Goal: Transaction & Acquisition: Purchase product/service

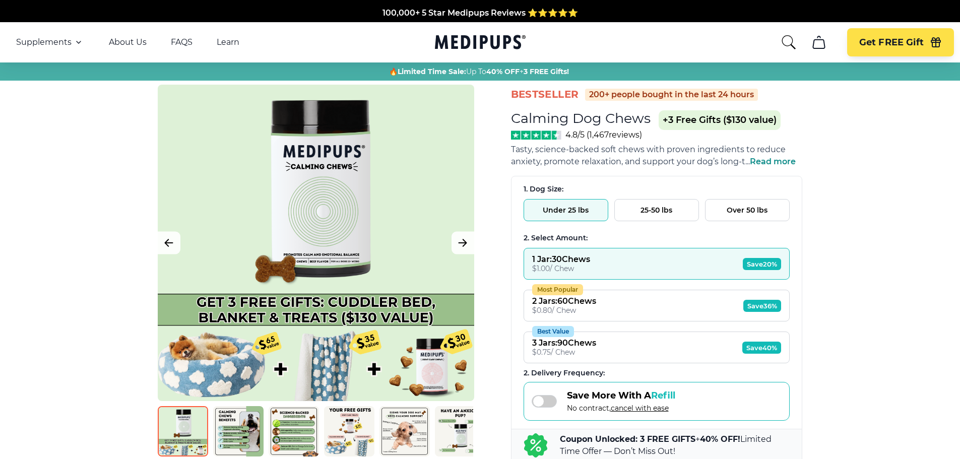
click at [657, 214] on button "25-50 lbs" at bounding box center [656, 210] width 85 height 22
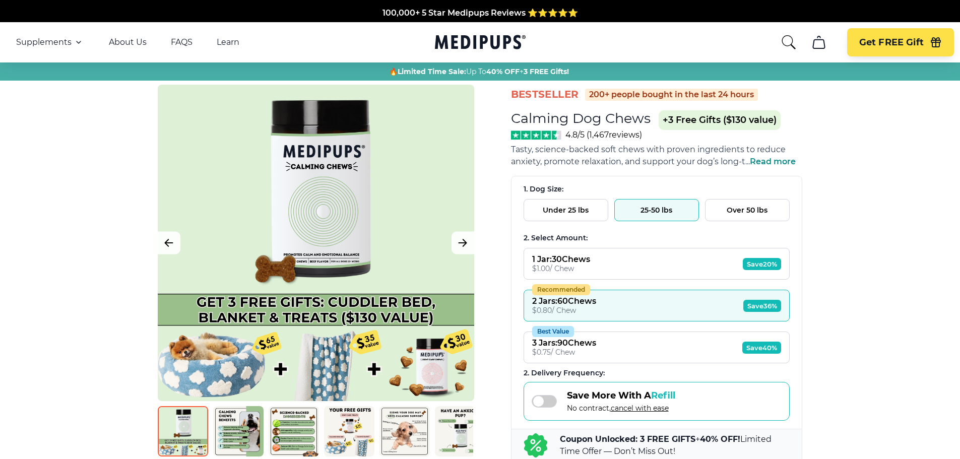
click at [596, 258] on button "1 Jar : 30 Chews $ 1.00 / Chew Save 20%" at bounding box center [657, 264] width 266 height 32
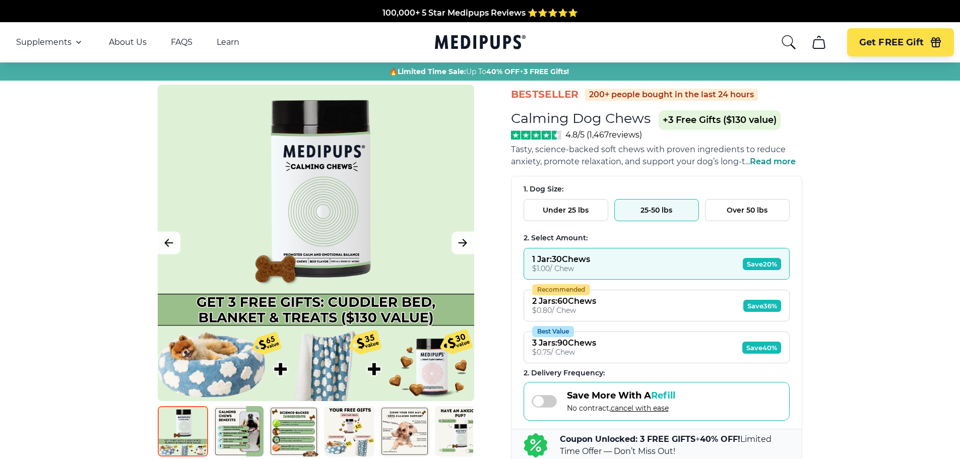
click at [756, 206] on button "Over 50 lbs" at bounding box center [747, 210] width 85 height 22
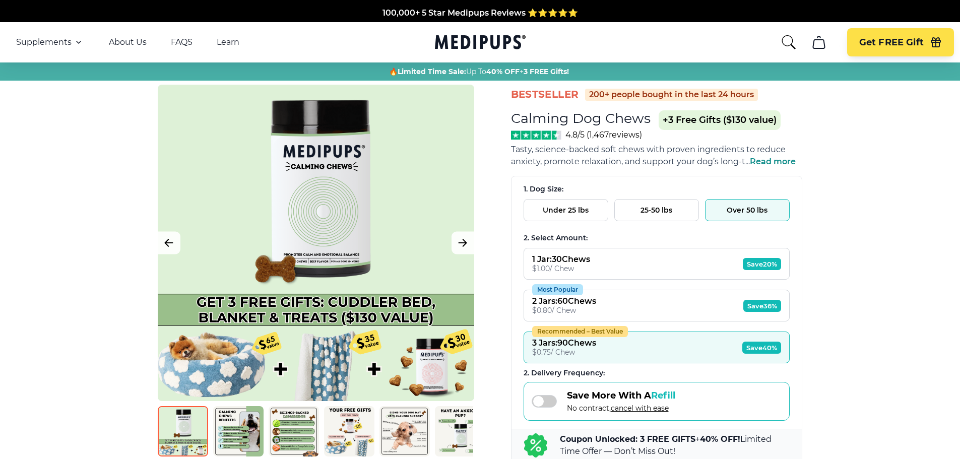
click at [609, 305] on button "Most Popular 2 Jars : 60 Chews $ 0.80 / Chew Save 36%" at bounding box center [657, 306] width 266 height 32
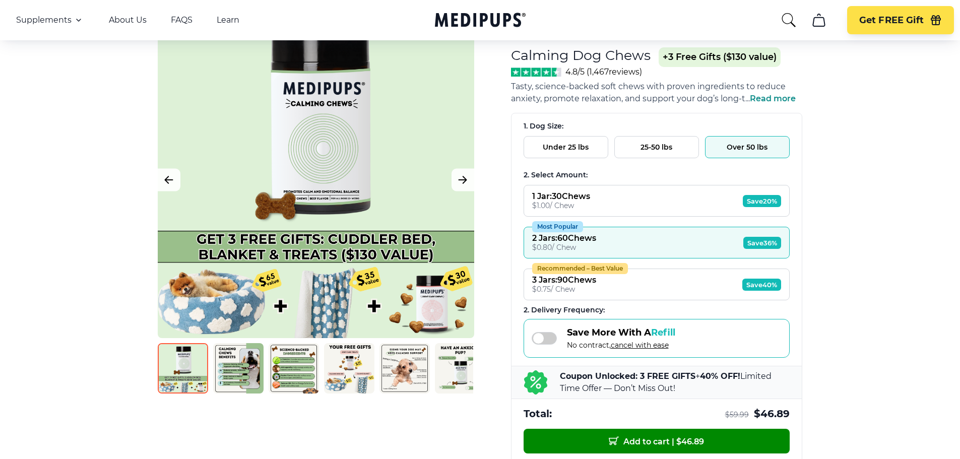
scroll to position [151, 0]
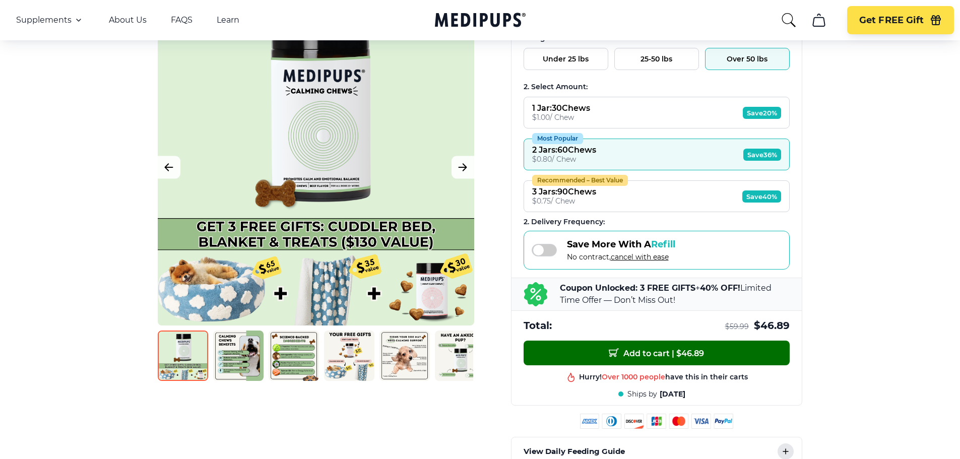
click at [655, 356] on span "Add to cart | $ 46.89" at bounding box center [656, 353] width 95 height 11
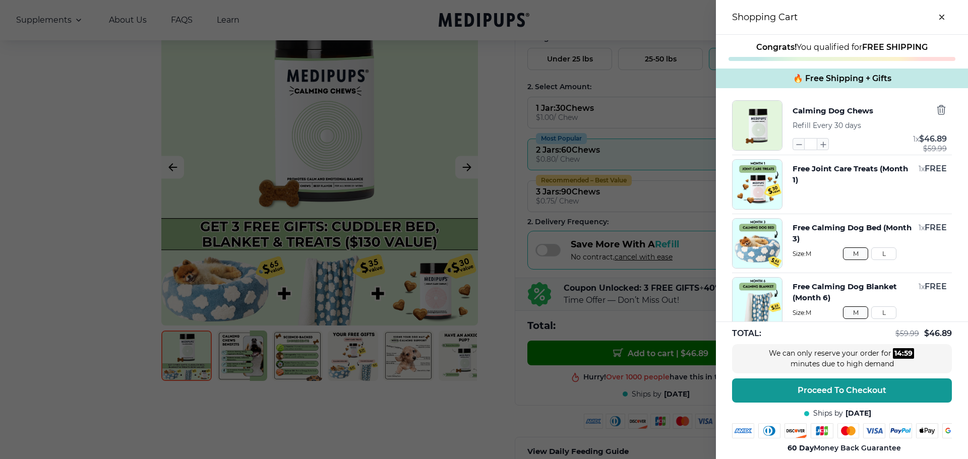
click at [654, 24] on div at bounding box center [484, 229] width 968 height 459
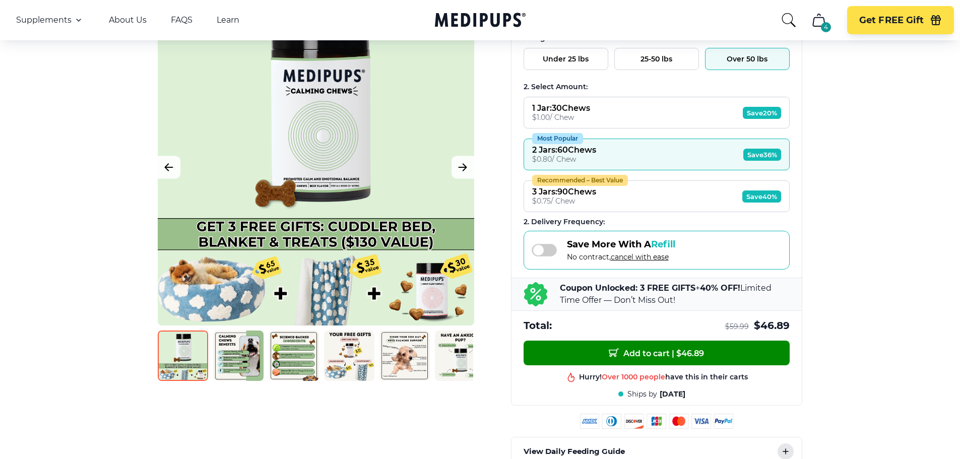
click at [655, 59] on button "25-50 lbs" at bounding box center [656, 59] width 85 height 22
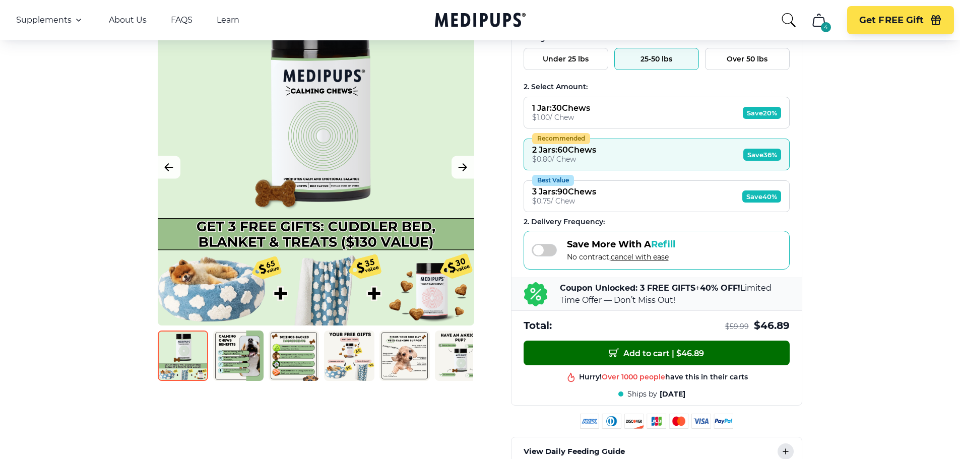
click at [663, 353] on span "Add to cart | $ 46.89" at bounding box center [656, 353] width 95 height 11
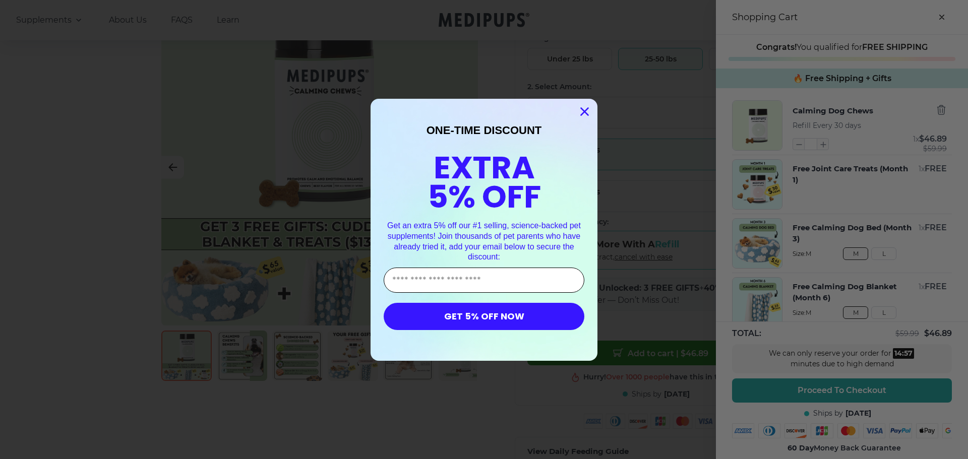
click at [472, 279] on input "Enter Your Email Address" at bounding box center [484, 280] width 201 height 25
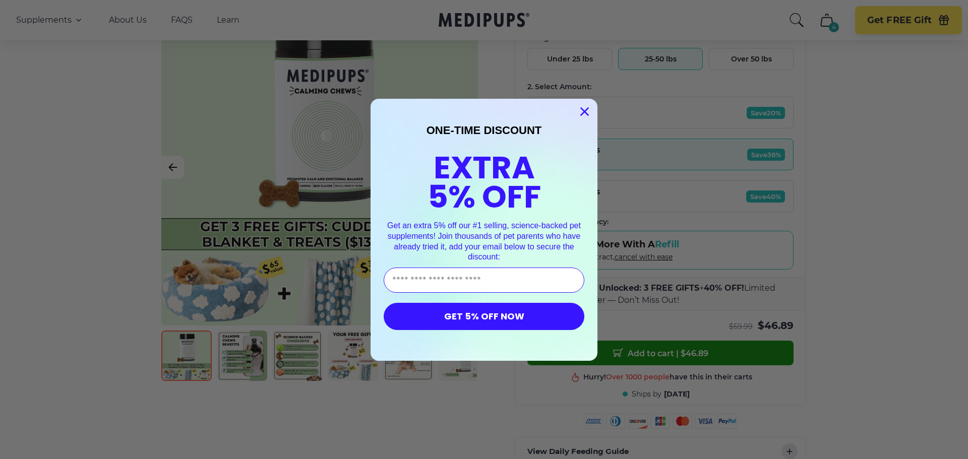
type input "**********"
click at [486, 317] on button "GET 5% OFF NOW" at bounding box center [484, 316] width 201 height 27
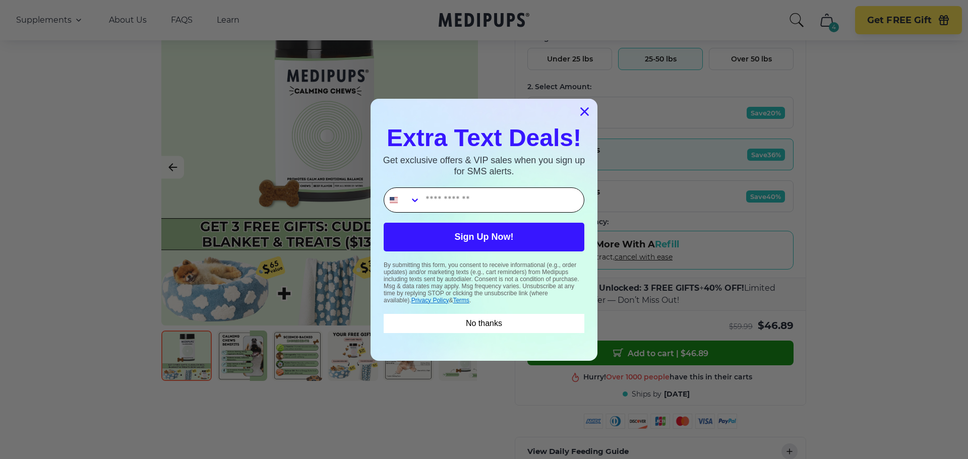
click at [445, 196] on input "Phone Number" at bounding box center [501, 200] width 163 height 24
type input "**********"
click at [480, 234] on button "Sign Up Now!" at bounding box center [484, 237] width 201 height 29
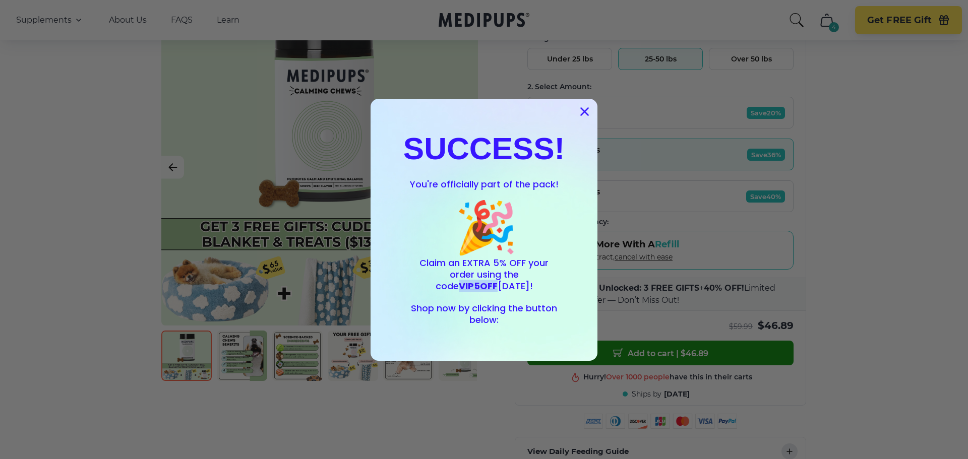
drag, startPoint x: 512, startPoint y: 276, endPoint x: 547, endPoint y: 278, distance: 35.3
click at [497, 280] on span "VIP5OFF" at bounding box center [478, 286] width 39 height 13
copy span "VIP5OFF"
click at [960, 230] on html "100,000+ 5 Star Medipups Reviews ⭐️⭐️⭐️⭐️⭐️ Made In The USA from domestic & glo…" at bounding box center [484, 78] width 968 height 459
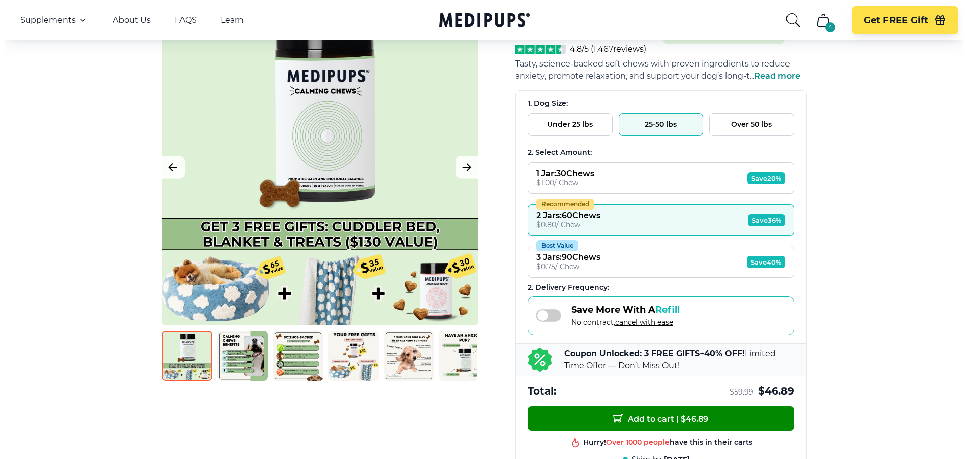
scroll to position [0, 0]
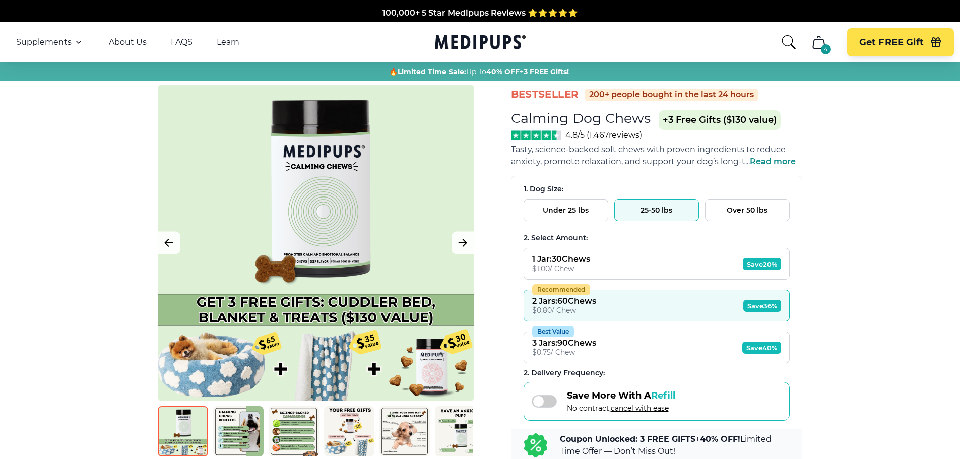
click at [821, 46] on icon "cart" at bounding box center [819, 42] width 16 height 16
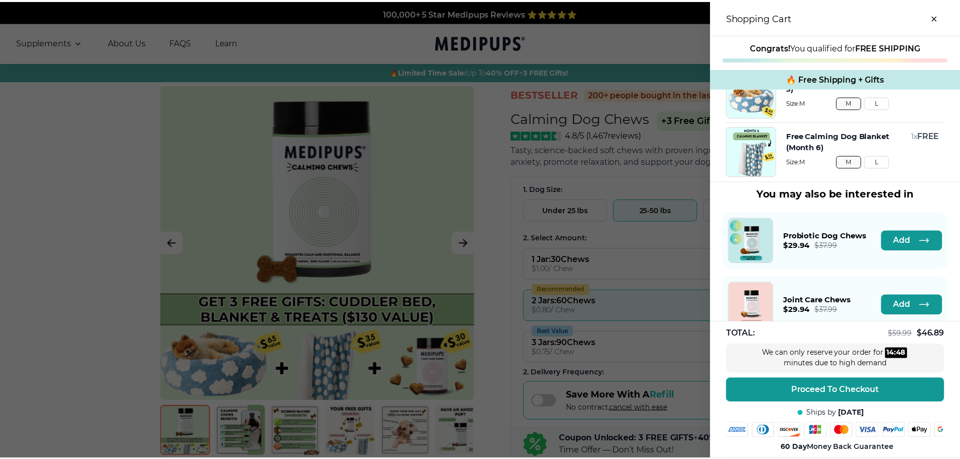
scroll to position [184, 0]
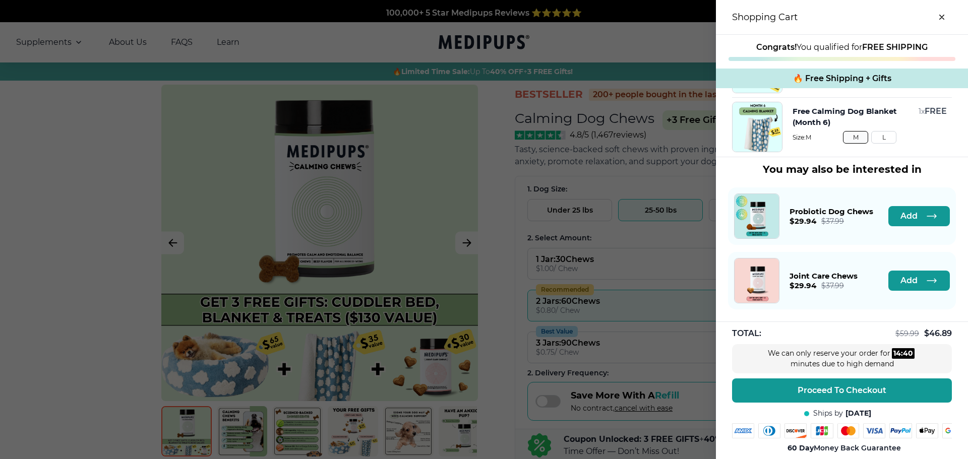
click at [851, 207] on span "Probiotic Dog Chews" at bounding box center [831, 212] width 84 height 10
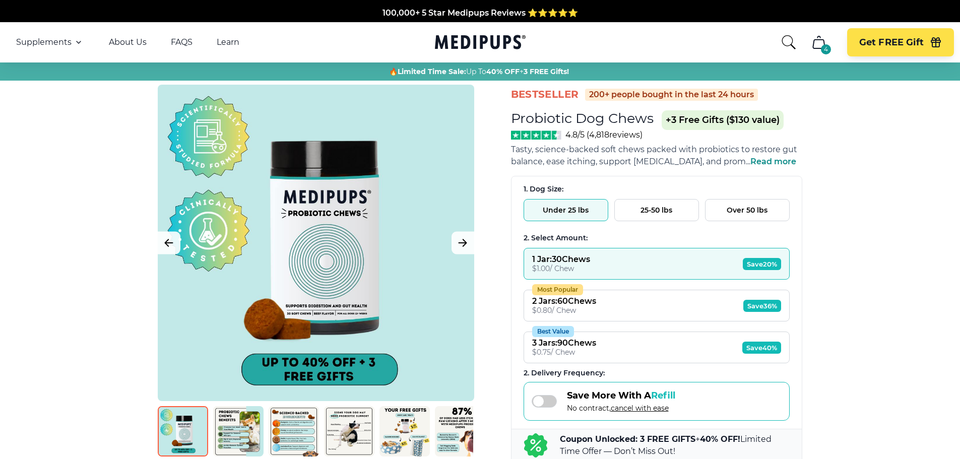
click at [606, 300] on button "Most Popular 2 Jars : 60 Chews $ 0.80 / Chew Save 36%" at bounding box center [657, 306] width 266 height 32
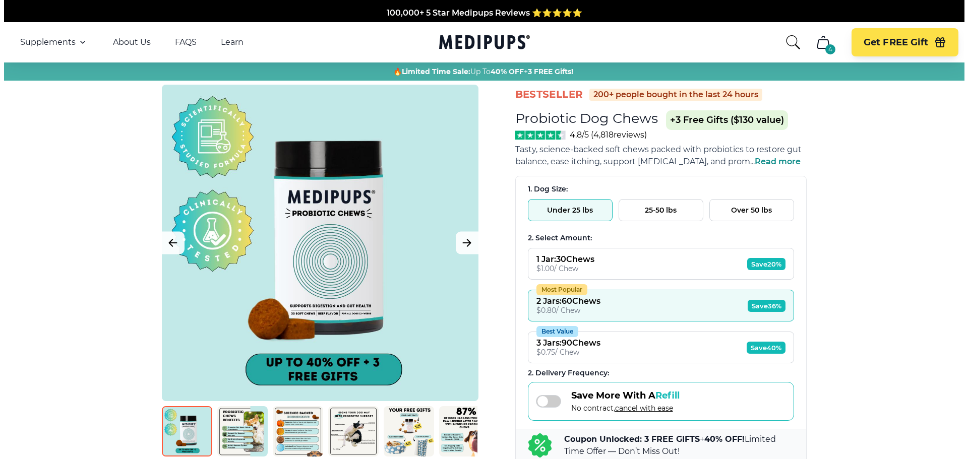
scroll to position [101, 0]
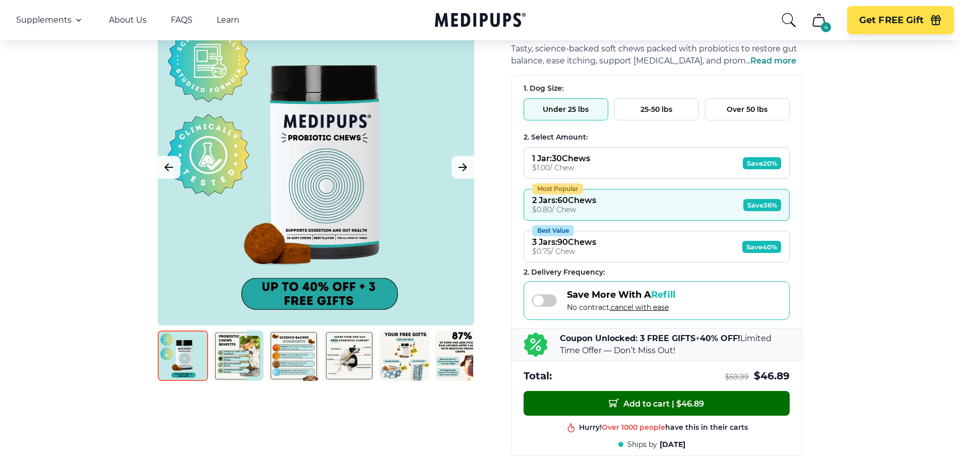
click at [648, 400] on span "Add to cart | $ 46.89" at bounding box center [656, 403] width 95 height 11
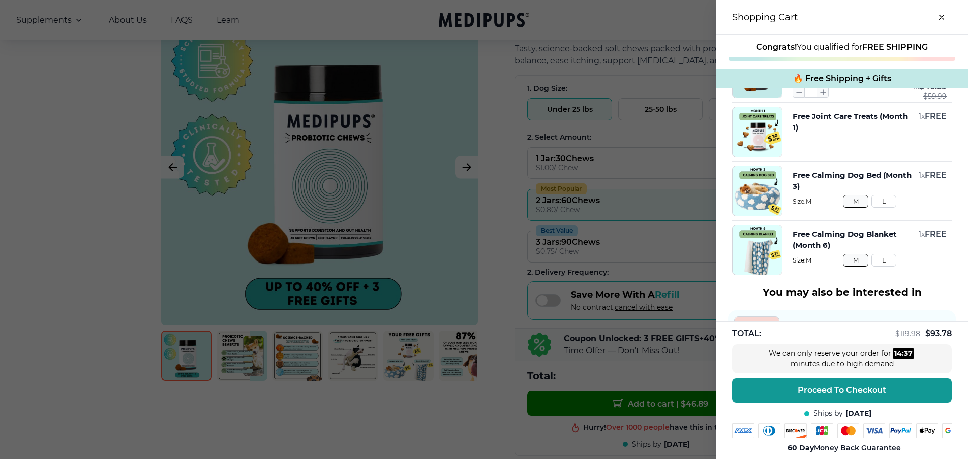
scroll to position [0, 0]
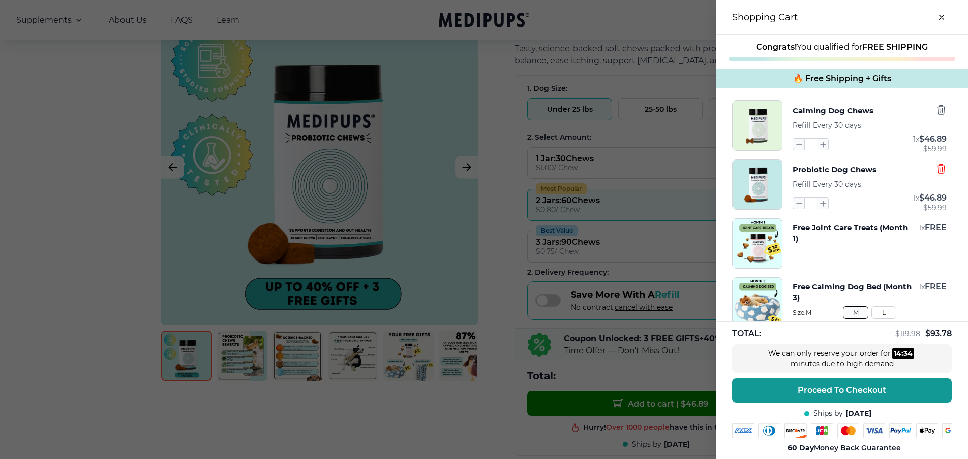
click at [937, 168] on icon "button" at bounding box center [941, 168] width 8 height 9
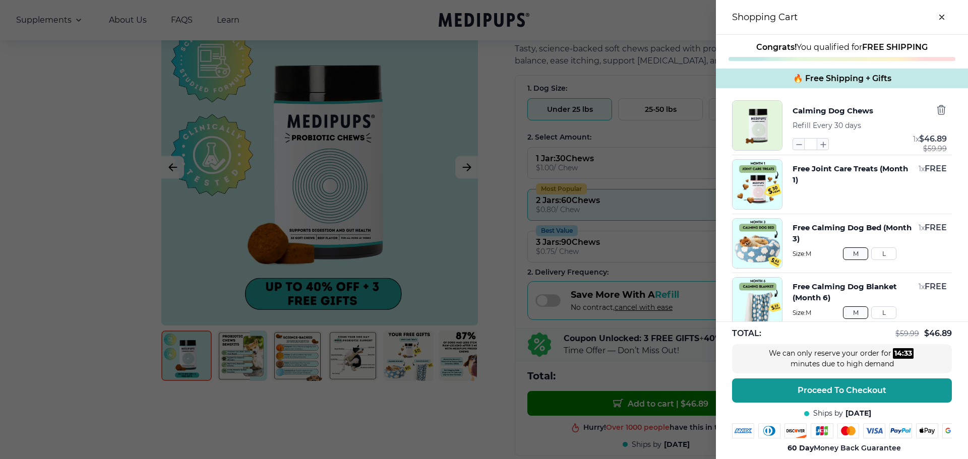
click at [691, 102] on div at bounding box center [484, 229] width 968 height 459
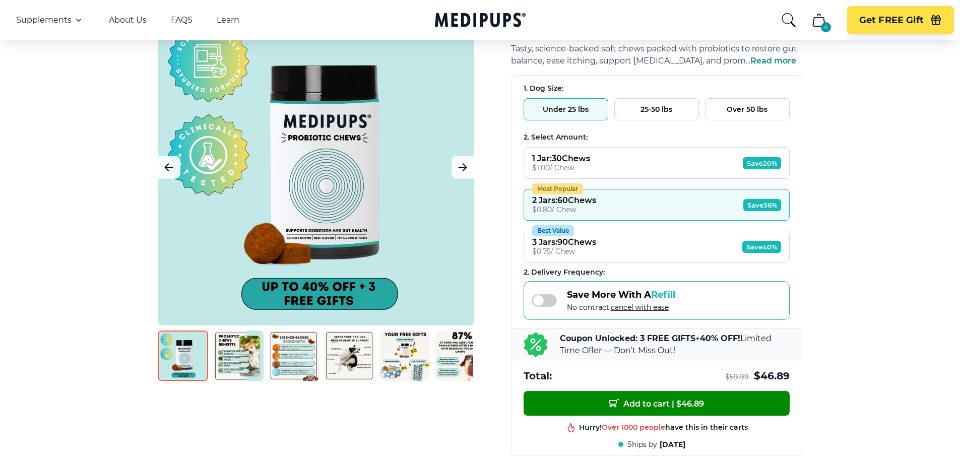
click at [659, 108] on button "25-50 lbs" at bounding box center [656, 109] width 85 height 22
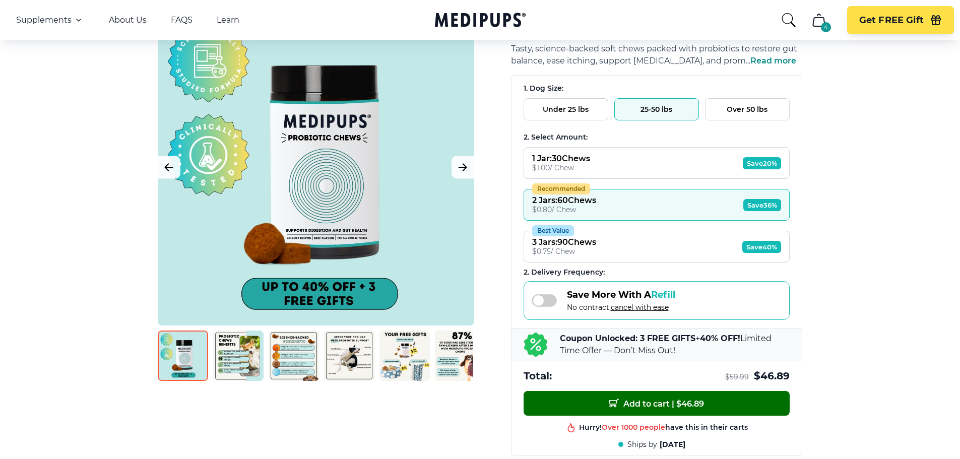
click at [664, 403] on span "Add to cart | $ 46.89" at bounding box center [656, 403] width 95 height 11
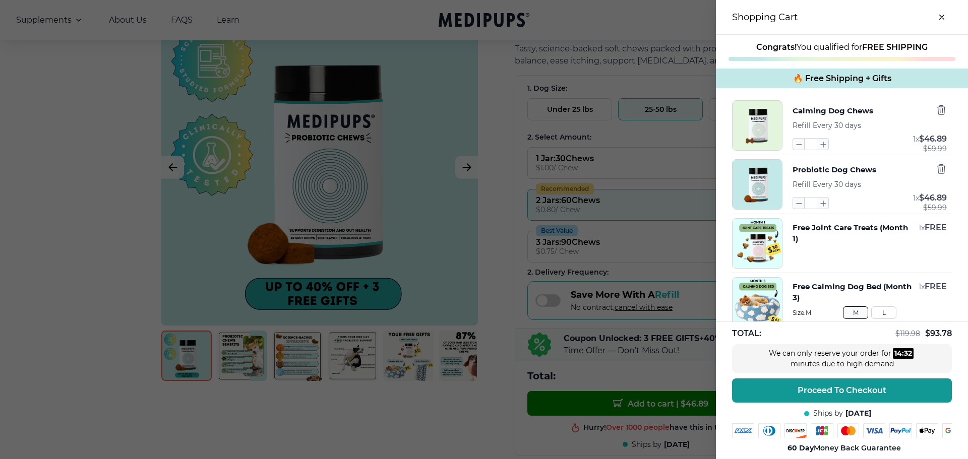
click at [672, 81] on div at bounding box center [484, 229] width 968 height 459
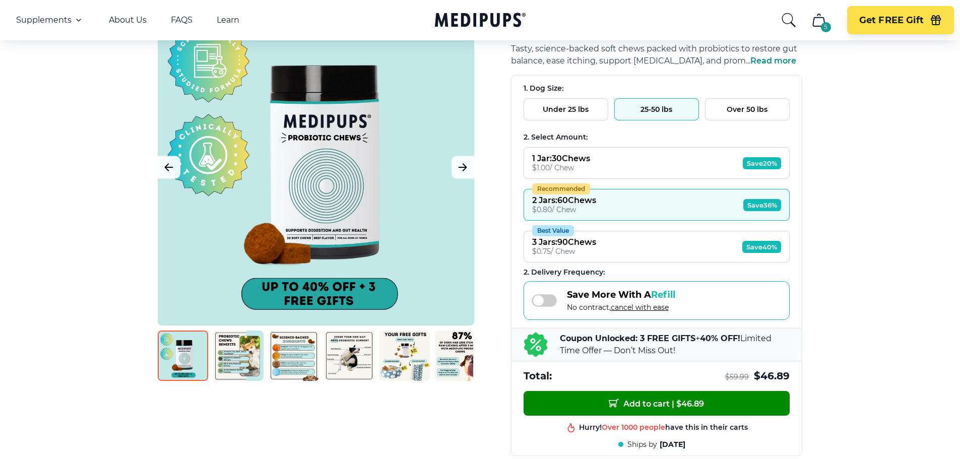
click at [753, 107] on button "Over 50 lbs" at bounding box center [747, 109] width 85 height 22
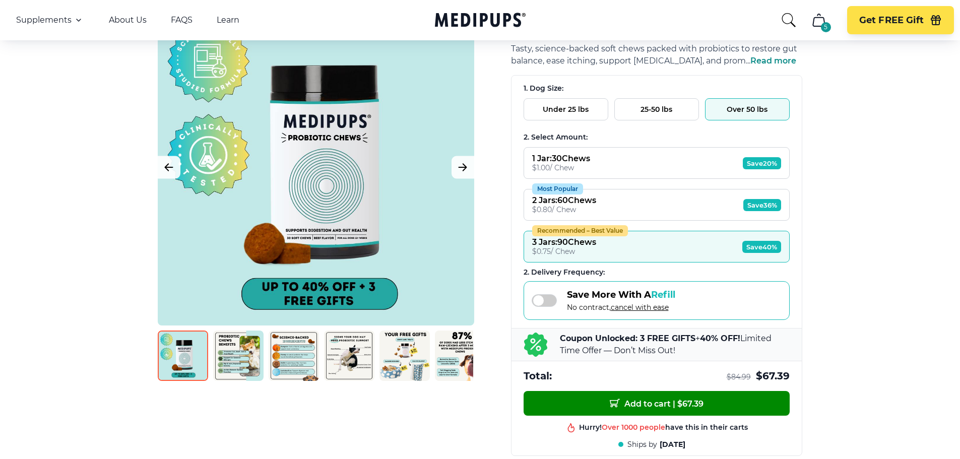
click at [589, 202] on div "2 Jars : 60 Chews" at bounding box center [564, 201] width 64 height 10
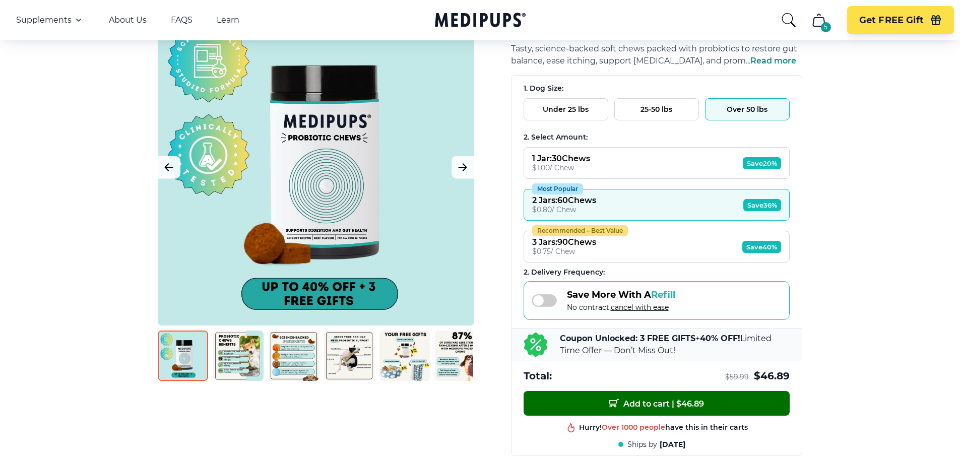
click at [659, 404] on span "Add to cart | $ 46.89" at bounding box center [656, 403] width 95 height 11
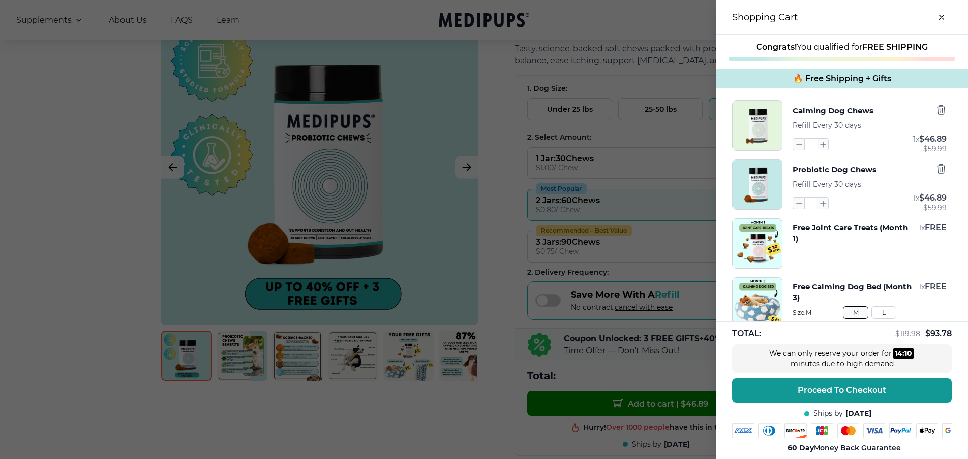
click at [824, 111] on button "Calming Dog Chews" at bounding box center [832, 110] width 81 height 13
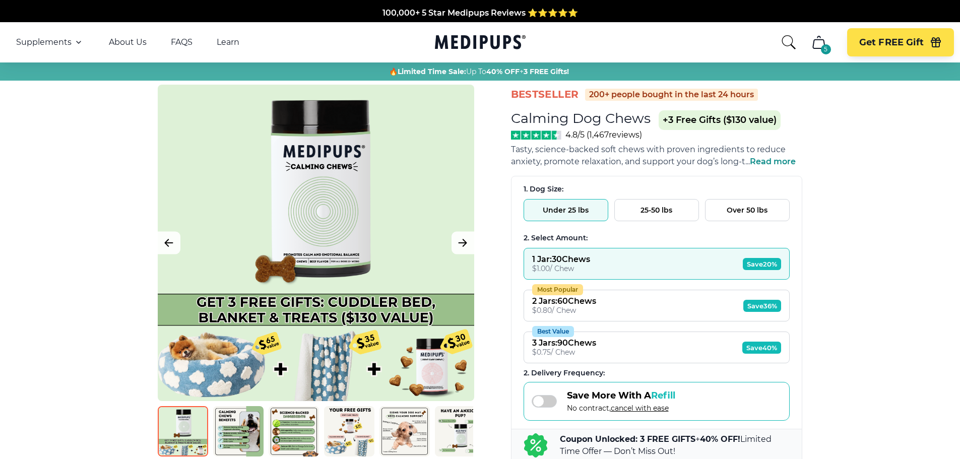
click at [658, 212] on button "25-50 lbs" at bounding box center [656, 210] width 85 height 22
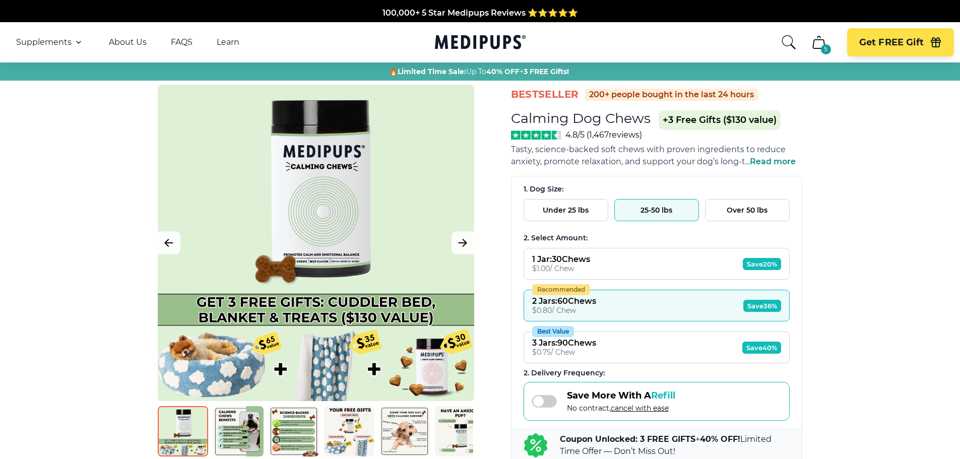
click at [761, 205] on button "Over 50 lbs" at bounding box center [747, 210] width 85 height 22
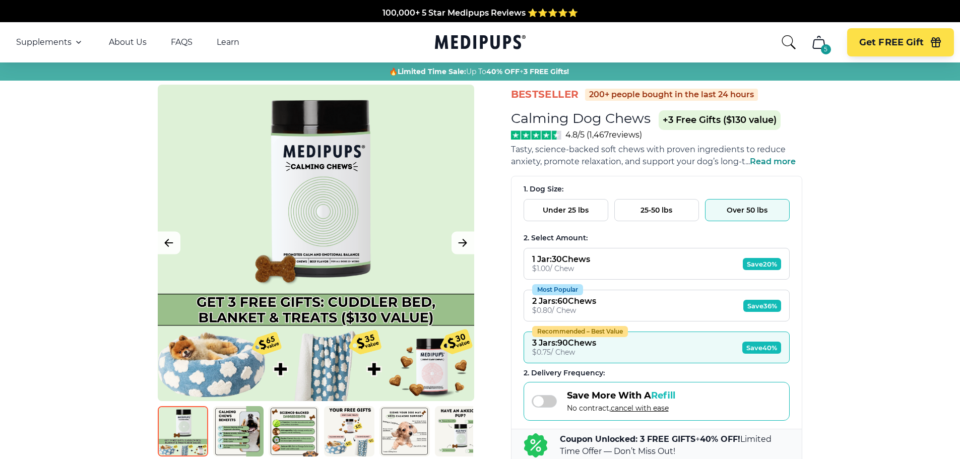
click at [657, 310] on button "Most Popular 2 Jars : 60 Chews $ 0.80 / Chew Save 36%" at bounding box center [657, 306] width 266 height 32
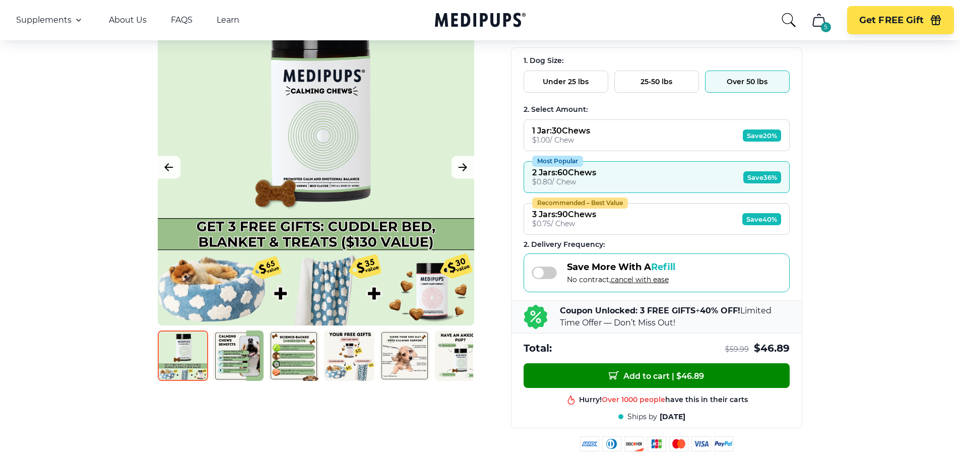
scroll to position [202, 0]
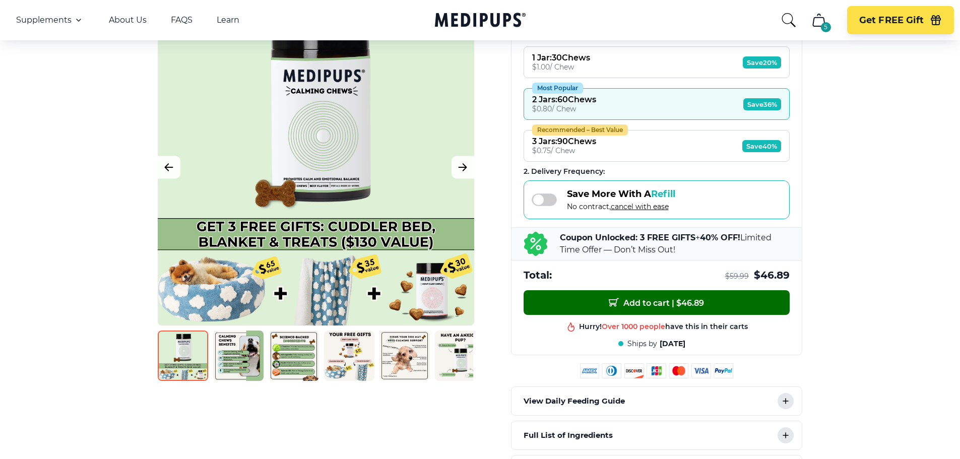
click at [667, 304] on span "Add to cart | $ 46.89" at bounding box center [656, 302] width 95 height 11
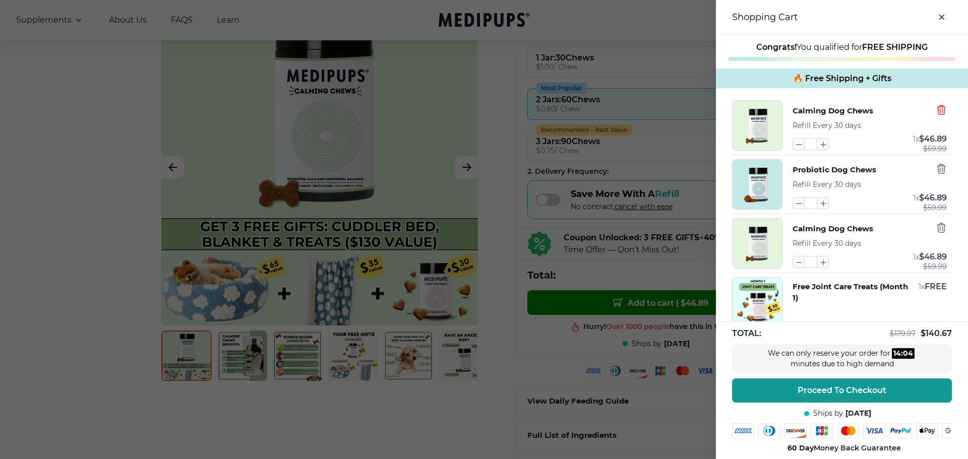
click at [935, 109] on icon "button" at bounding box center [940, 109] width 11 height 11
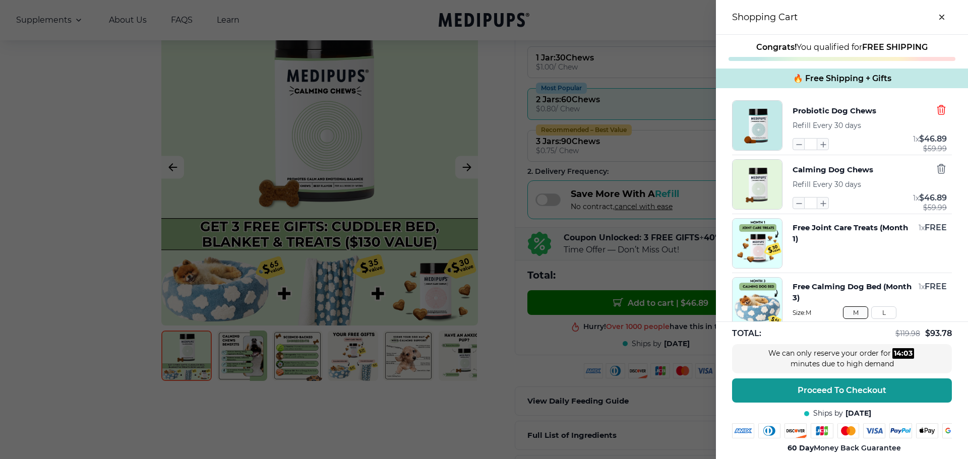
click at [935, 109] on icon "button" at bounding box center [940, 109] width 11 height 11
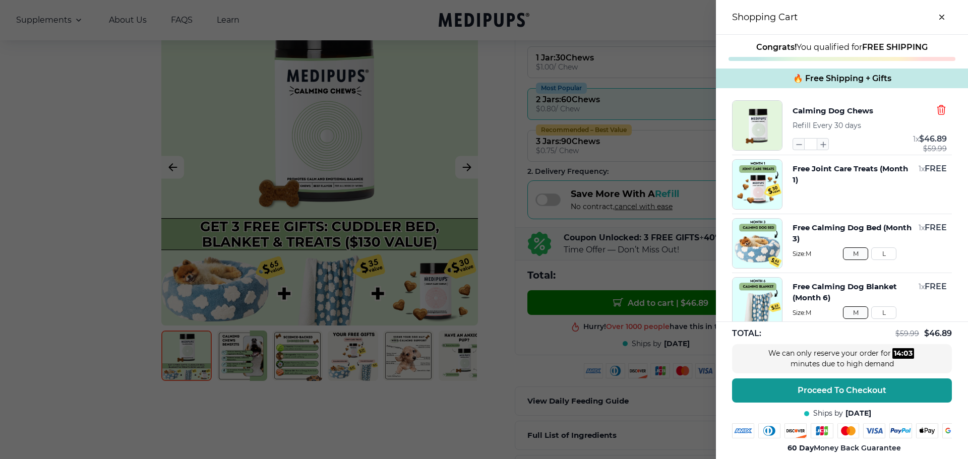
click at [935, 109] on icon "button" at bounding box center [940, 109] width 11 height 11
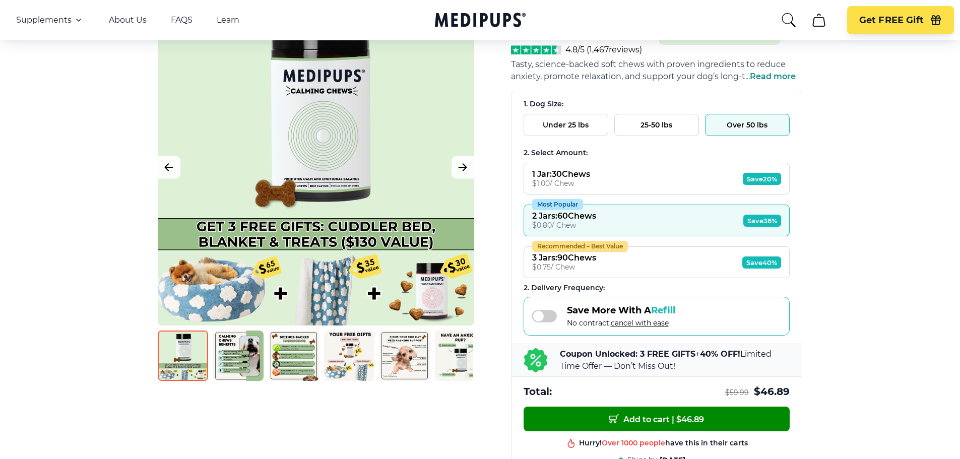
scroll to position [0, 0]
